Goal: Task Accomplishment & Management: Manage account settings

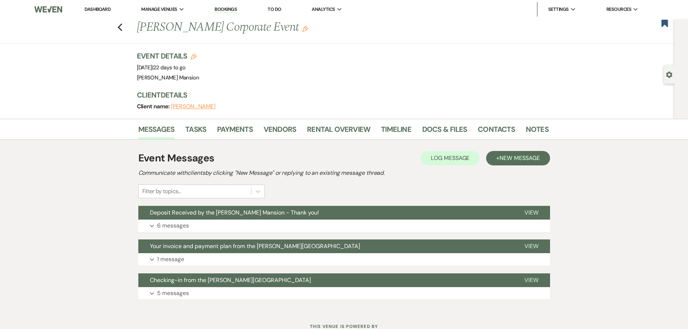
click at [93, 7] on link "Dashboard" at bounding box center [98, 9] width 26 height 6
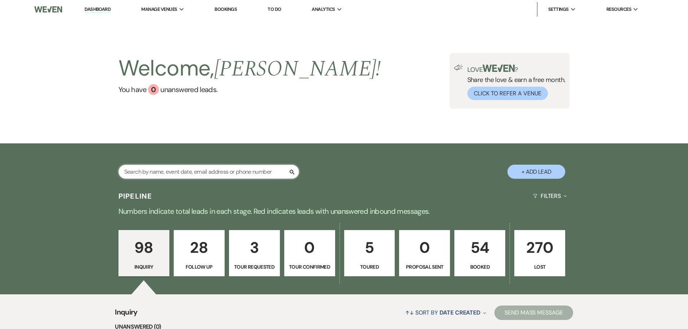
click at [162, 171] on input "text" at bounding box center [209, 172] width 181 height 14
type input "reb"
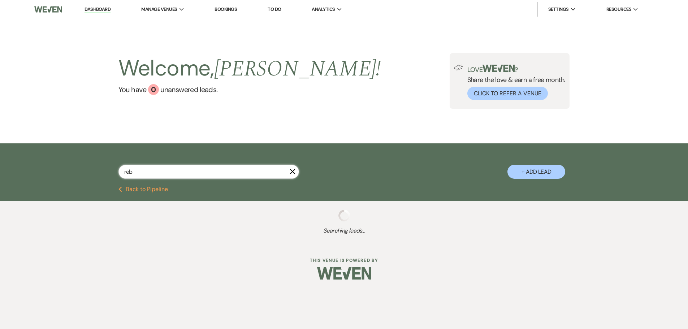
select select "8"
select select "5"
select select "8"
select select "5"
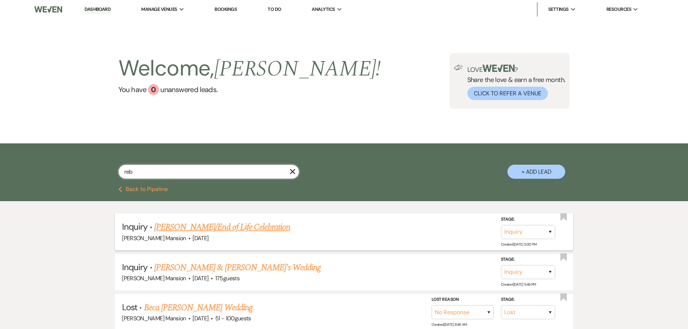
type input "reb"
click at [220, 225] on link "[PERSON_NAME]/End of Life Celebration" at bounding box center [222, 227] width 136 height 13
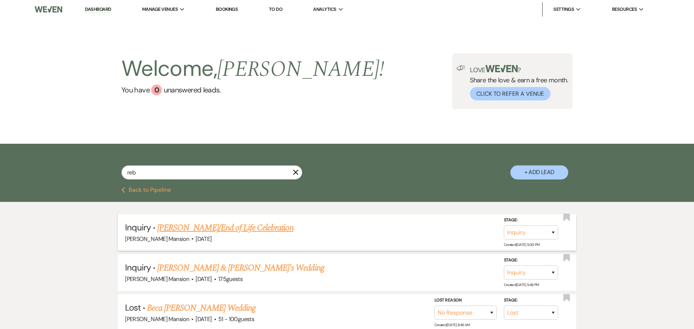
select select "22"
select select "14"
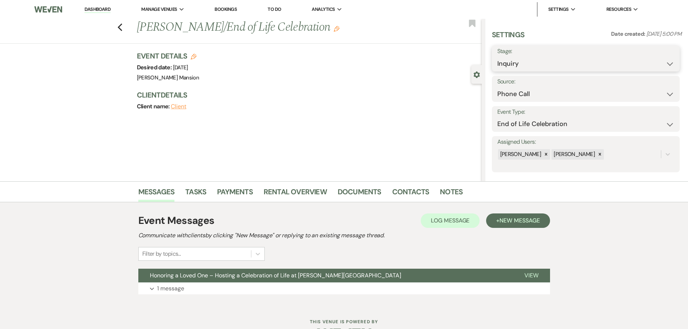
click at [666, 64] on select "Inquiry Follow Up Tour Requested Tour Confirmed Toured Proposal Sent Booked Lost" at bounding box center [586, 64] width 177 height 14
select select "7"
click at [498, 57] on select "Inquiry Follow Up Tour Requested Tour Confirmed Toured Proposal Sent Booked Lost" at bounding box center [586, 64] width 177 height 14
click at [662, 60] on button "Save" at bounding box center [659, 58] width 41 height 14
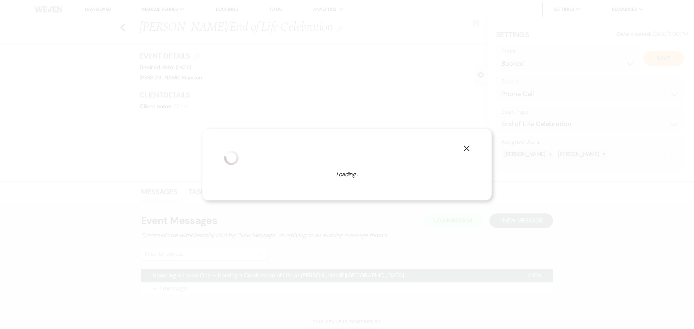
select select "14"
select select "799"
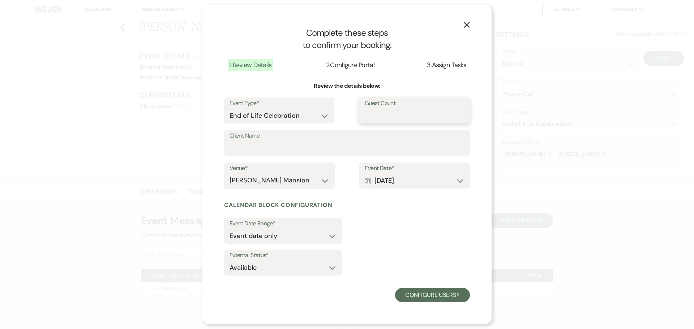
click at [401, 109] on input "Guest Count" at bounding box center [415, 116] width 100 height 14
type input "50 - 60"
click at [247, 147] on input "Client Name" at bounding box center [346, 148] width 235 height 14
type input "[PERSON_NAME]"
click at [465, 26] on use "button" at bounding box center [467, 25] width 6 height 6
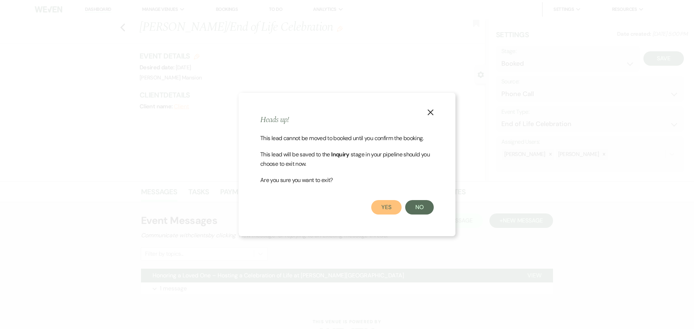
click at [388, 208] on button "Yes" at bounding box center [386, 207] width 30 height 14
select select "1"
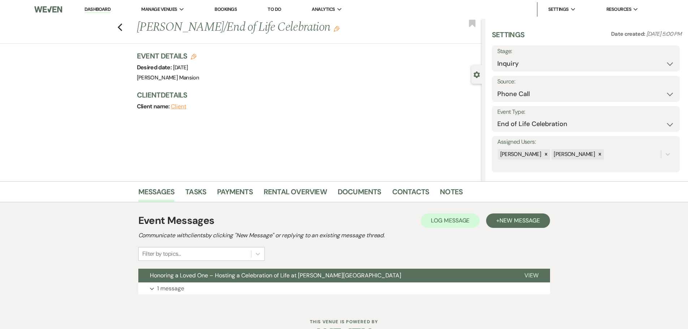
click at [197, 57] on use "button" at bounding box center [194, 57] width 6 height 6
select select "799"
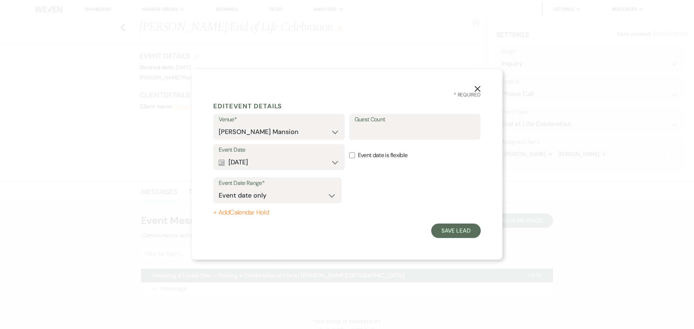
click at [479, 89] on icon "X" at bounding box center [477, 89] width 7 height 7
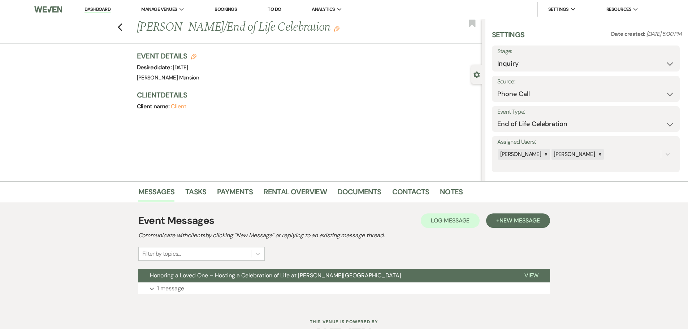
click at [104, 7] on link "Dashboard" at bounding box center [98, 9] width 26 height 7
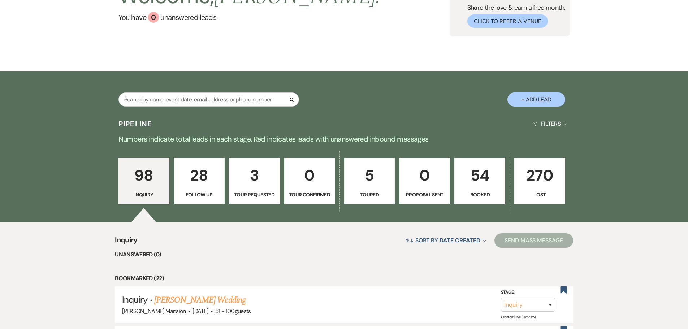
click at [481, 187] on p "54" at bounding box center [480, 175] width 42 height 24
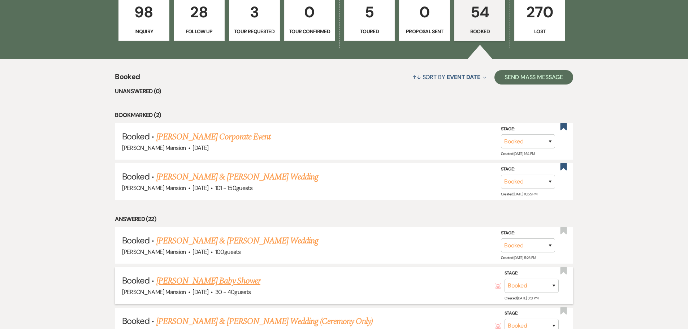
scroll to position [253, 0]
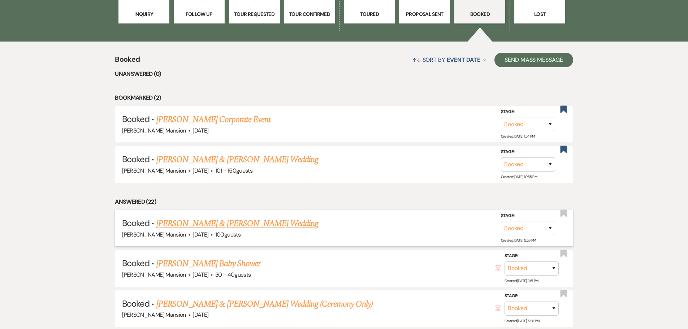
click at [237, 223] on link "[PERSON_NAME] & [PERSON_NAME] Wedding" at bounding box center [237, 223] width 162 height 13
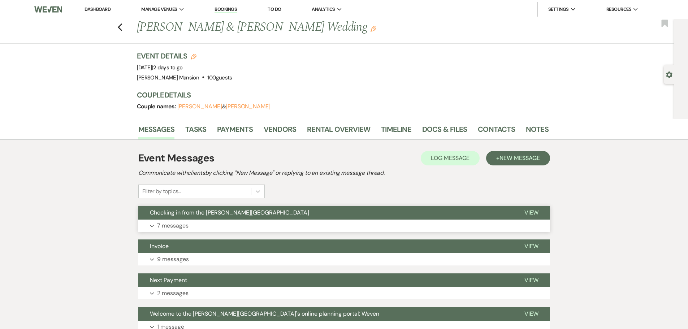
click at [154, 227] on button "Expand 7 messages" at bounding box center [344, 226] width 412 height 12
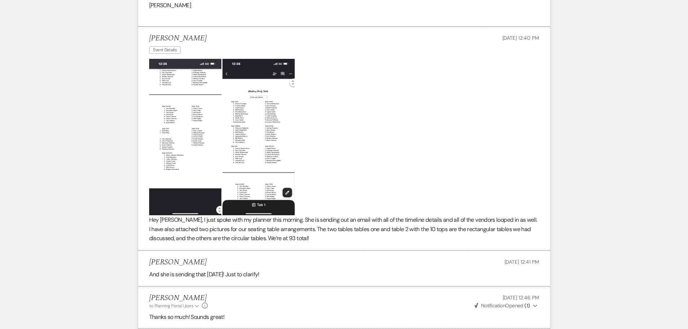
scroll to position [325, 0]
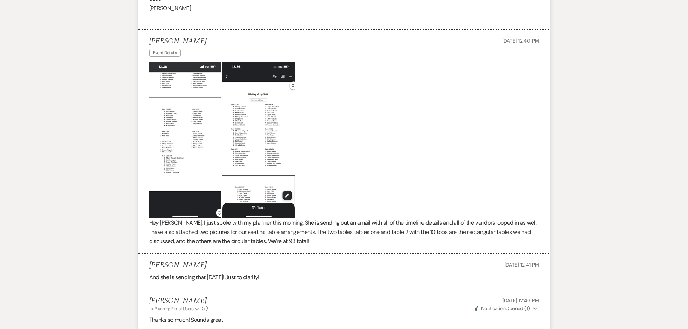
click at [189, 66] on img at bounding box center [185, 140] width 72 height 156
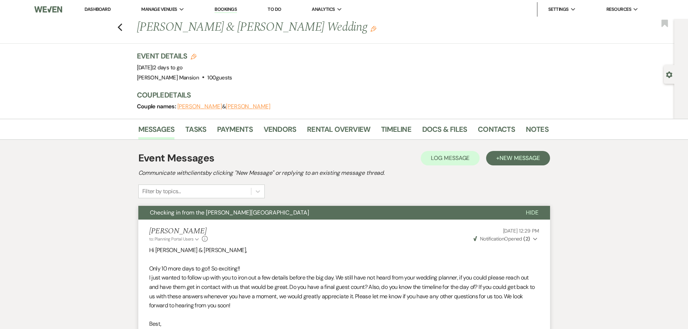
scroll to position [253, 0]
